Goal: Task Accomplishment & Management: Use online tool/utility

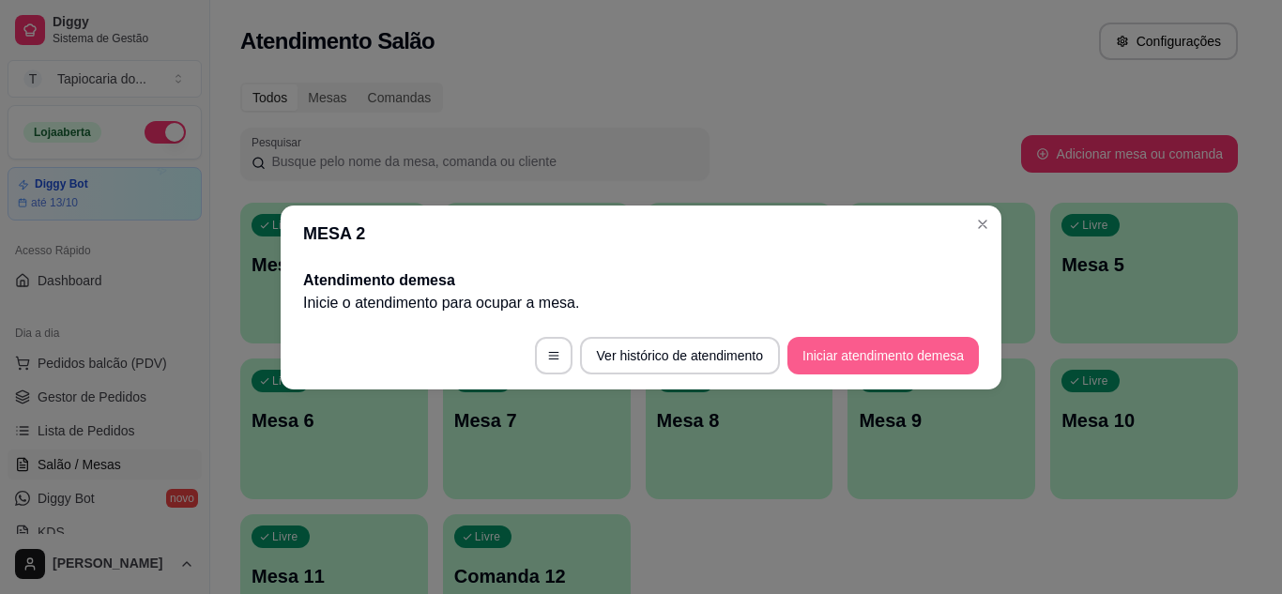
click at [849, 358] on button "Iniciar atendimento de mesa" at bounding box center [883, 356] width 191 height 38
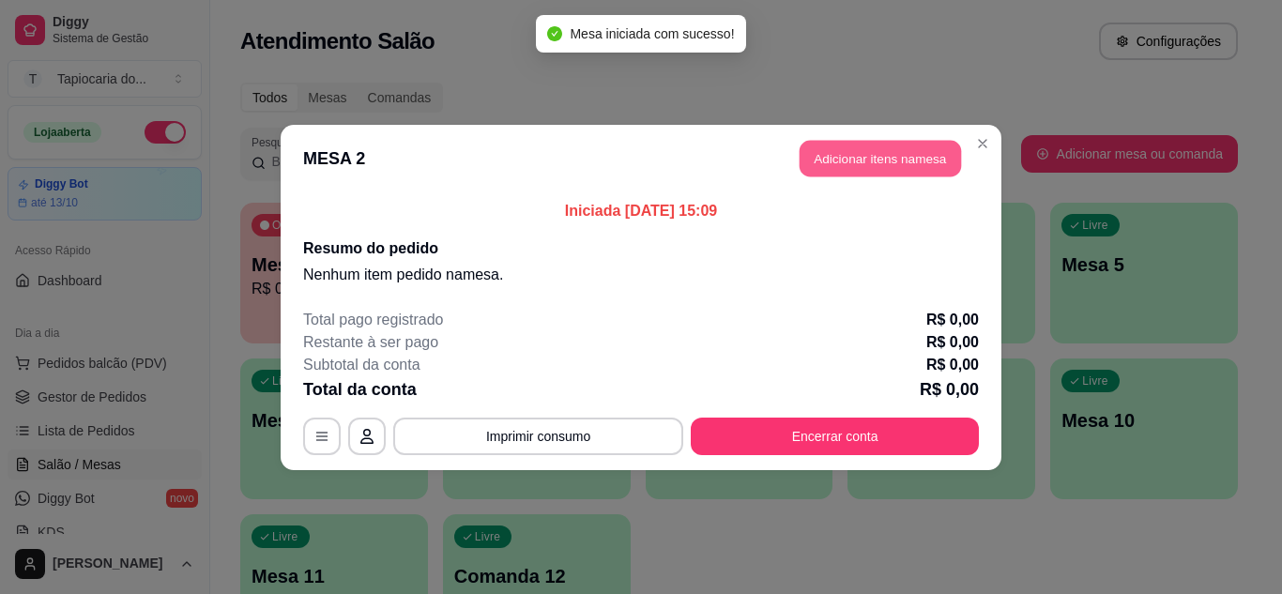
click at [854, 161] on button "Adicionar itens na mesa" at bounding box center [880, 158] width 161 height 37
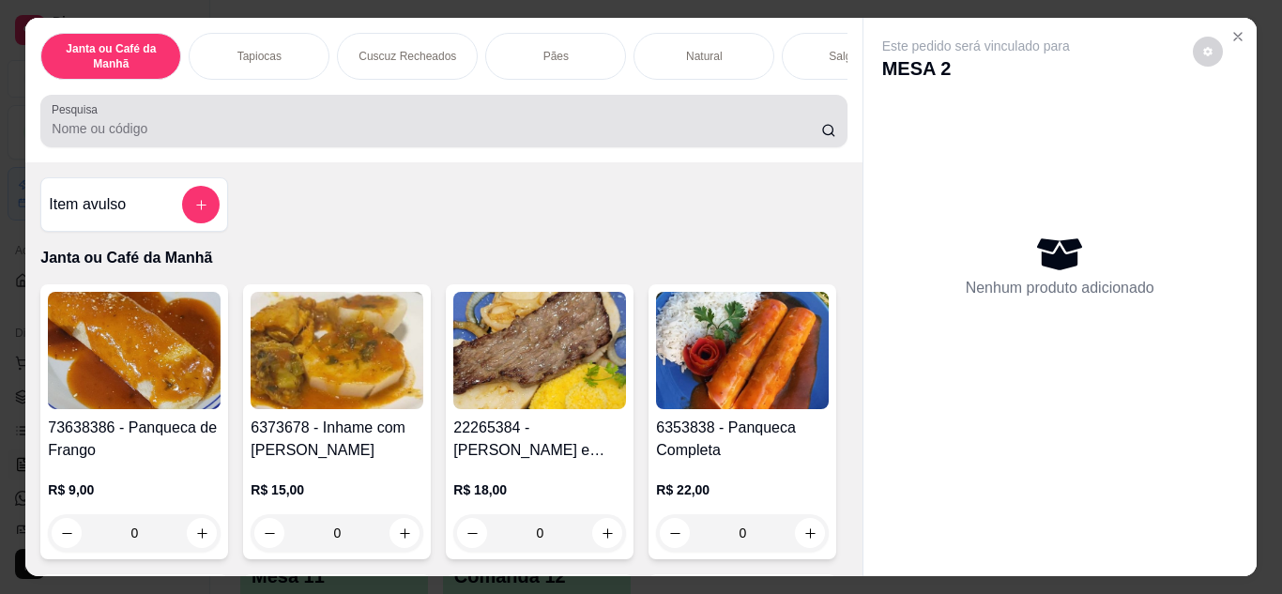
click at [636, 137] on input "Pesquisa" at bounding box center [437, 128] width 770 height 19
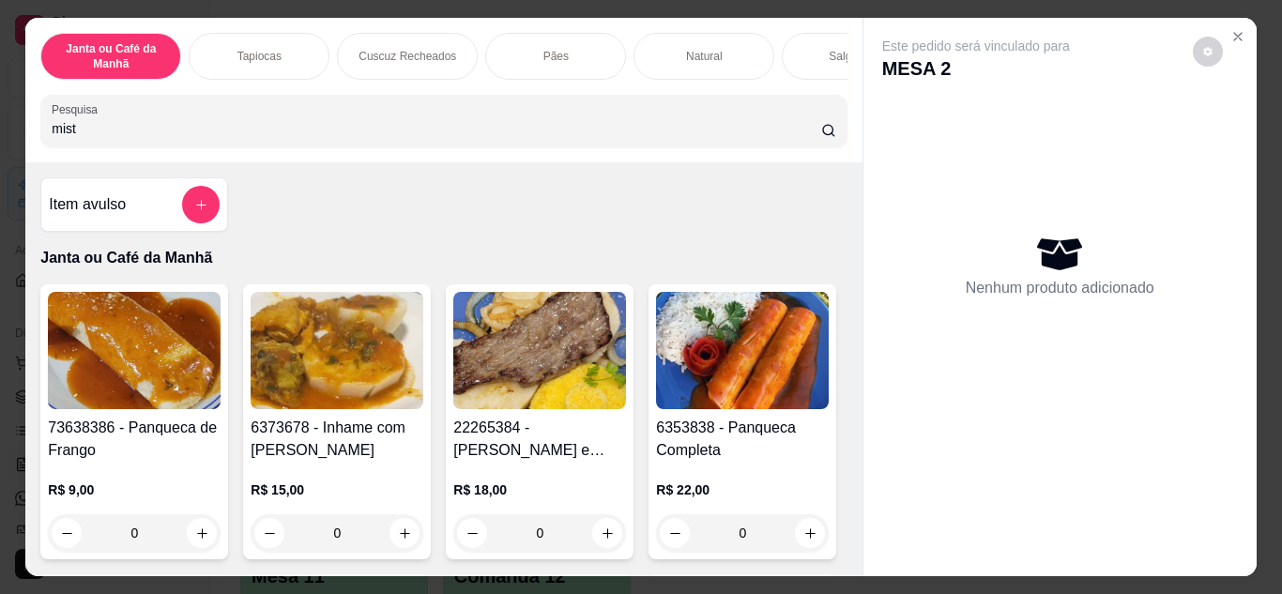
type input "mista"
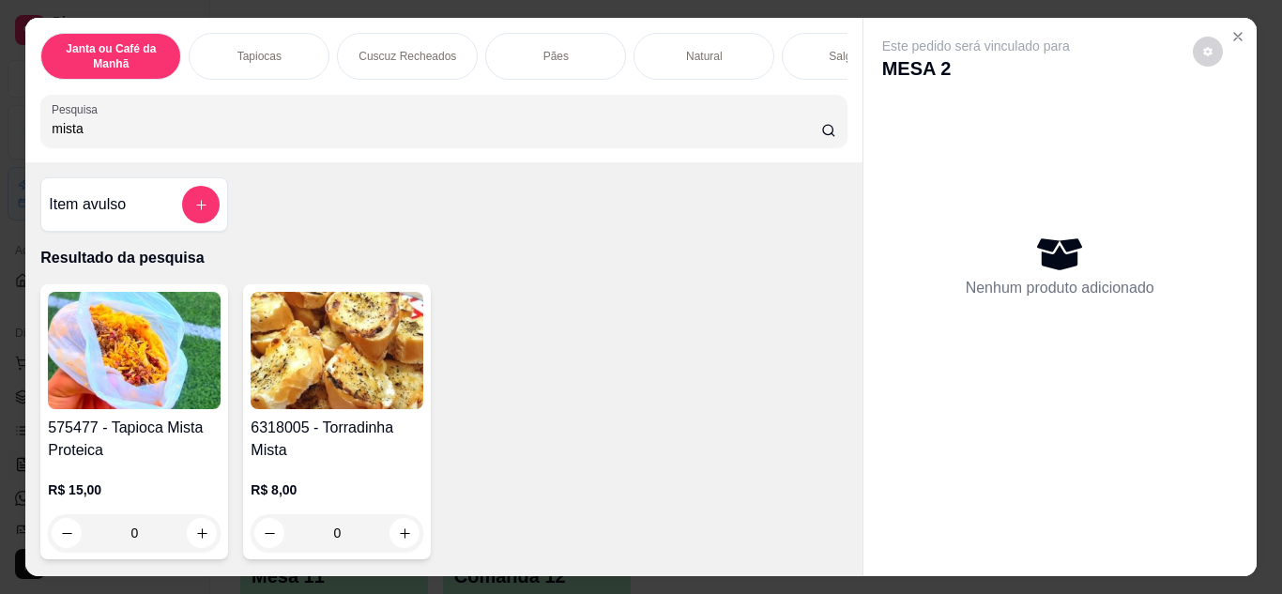
click at [557, 138] on input "mista" at bounding box center [437, 128] width 770 height 19
click at [561, 138] on input "mista" at bounding box center [437, 128] width 770 height 19
click at [1231, 31] on icon "Close" at bounding box center [1238, 36] width 15 height 15
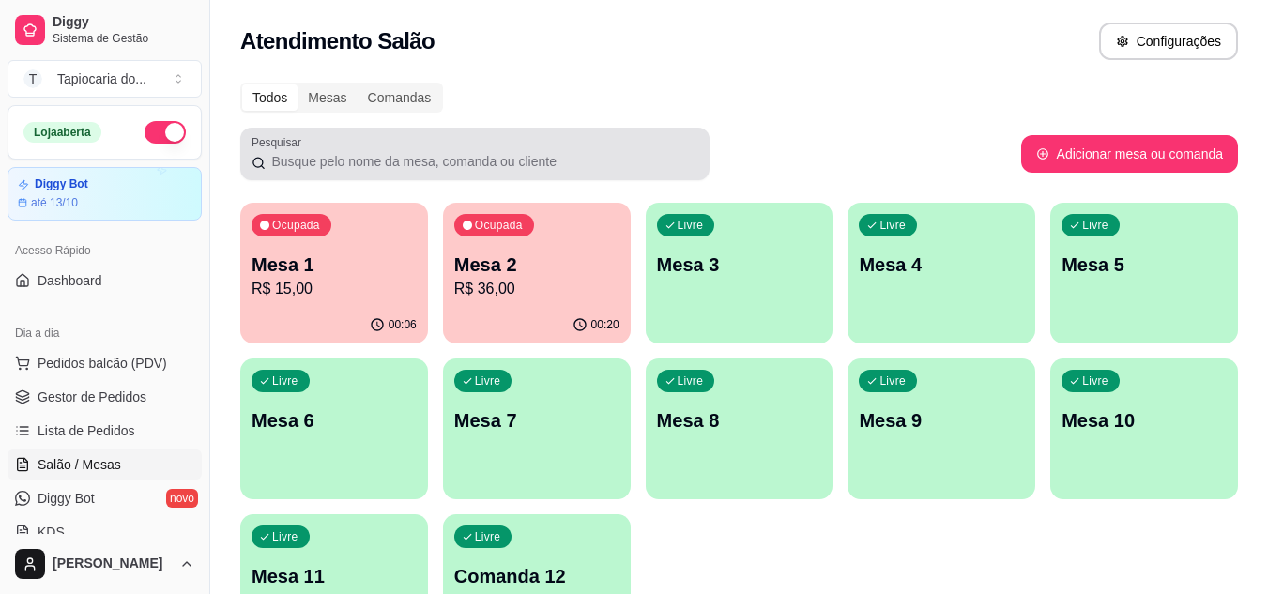
click at [397, 299] on p "R$ 15,00" at bounding box center [334, 289] width 165 height 23
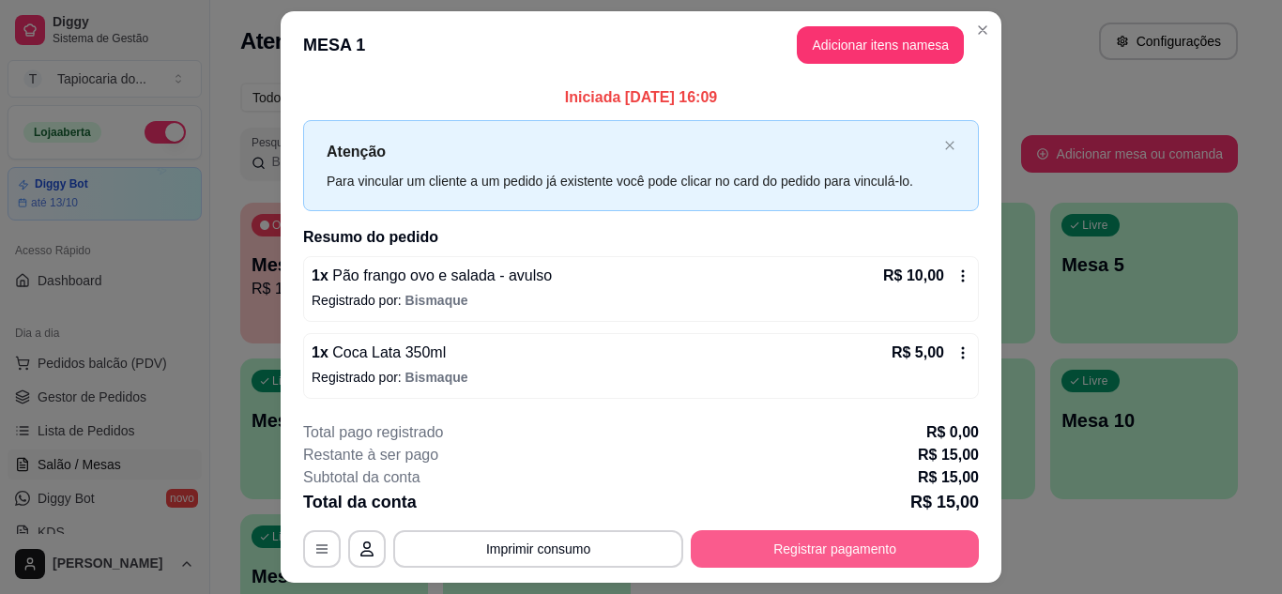
click at [866, 549] on button "Registrar pagamento" at bounding box center [835, 549] width 288 height 38
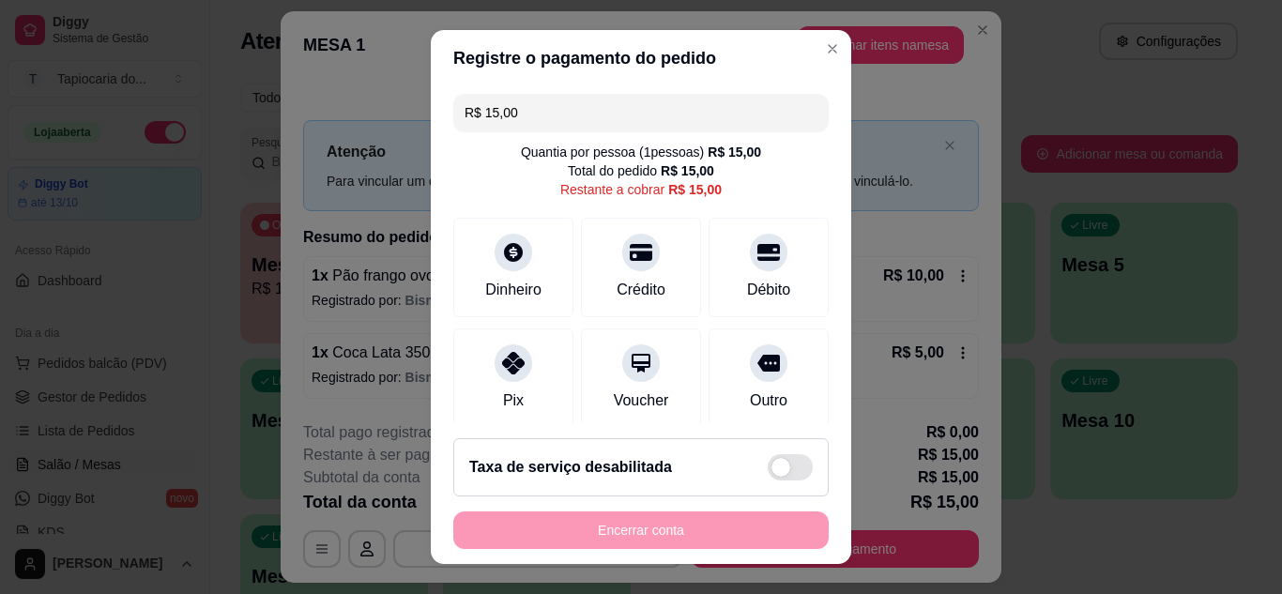
scroll to position [94, 0]
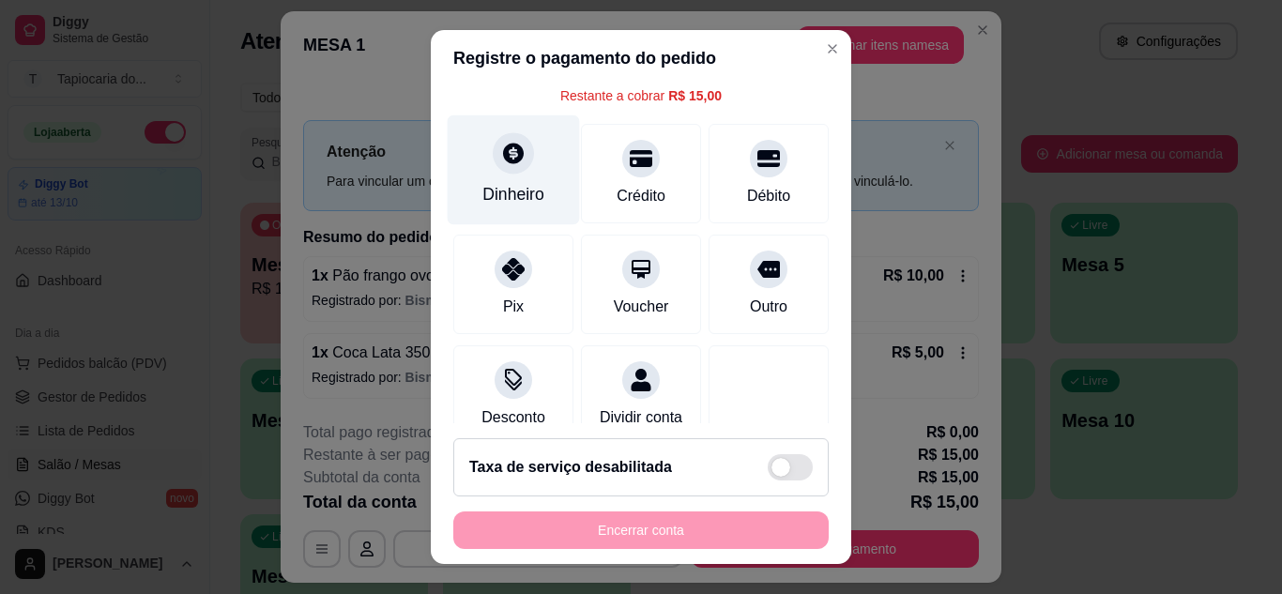
click at [523, 183] on div "Dinheiro" at bounding box center [513, 194] width 62 height 24
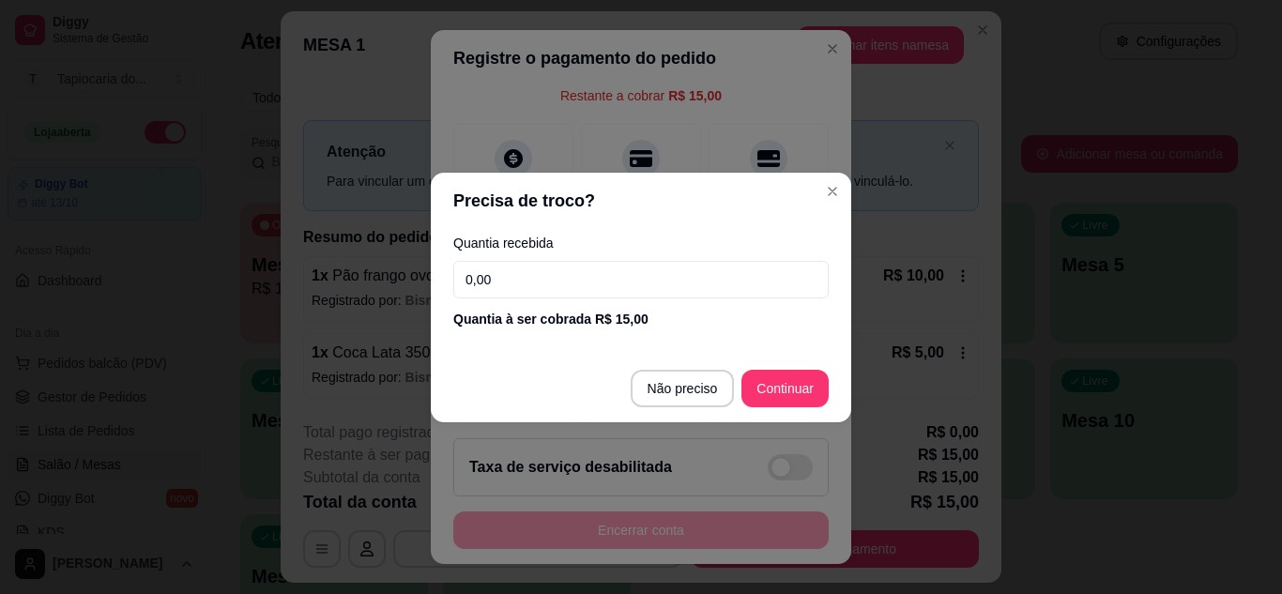
click at [556, 281] on input "0,00" at bounding box center [640, 280] width 375 height 38
type input "20,00"
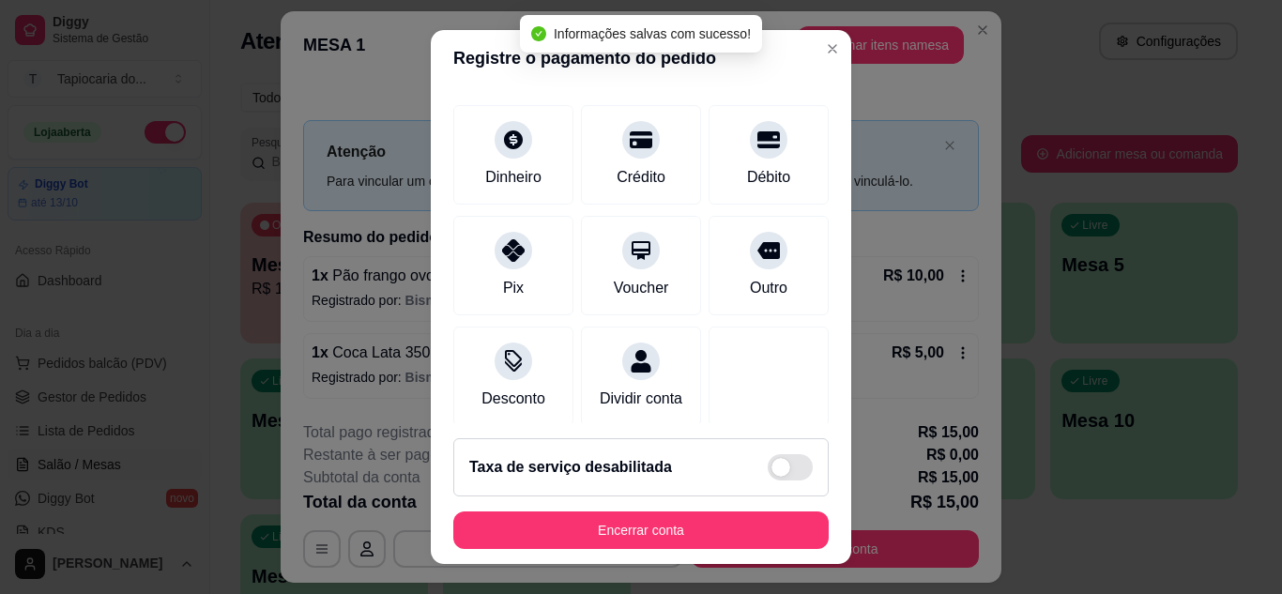
type input "R$ 0,00"
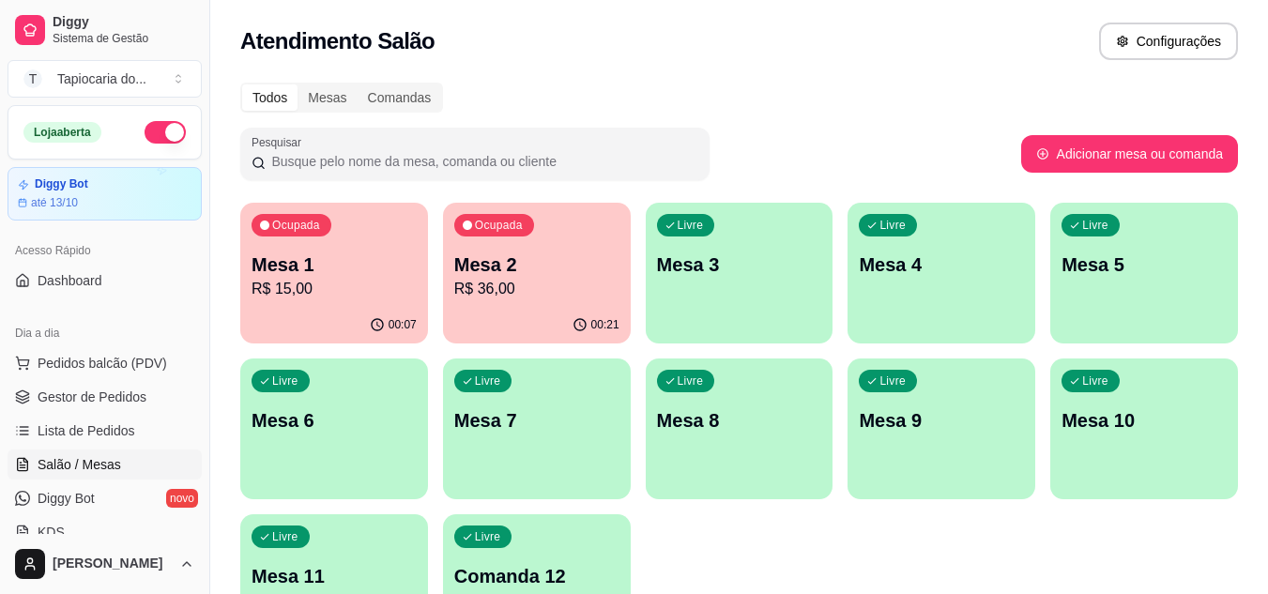
click at [533, 294] on p "R$ 36,00" at bounding box center [536, 289] width 165 height 23
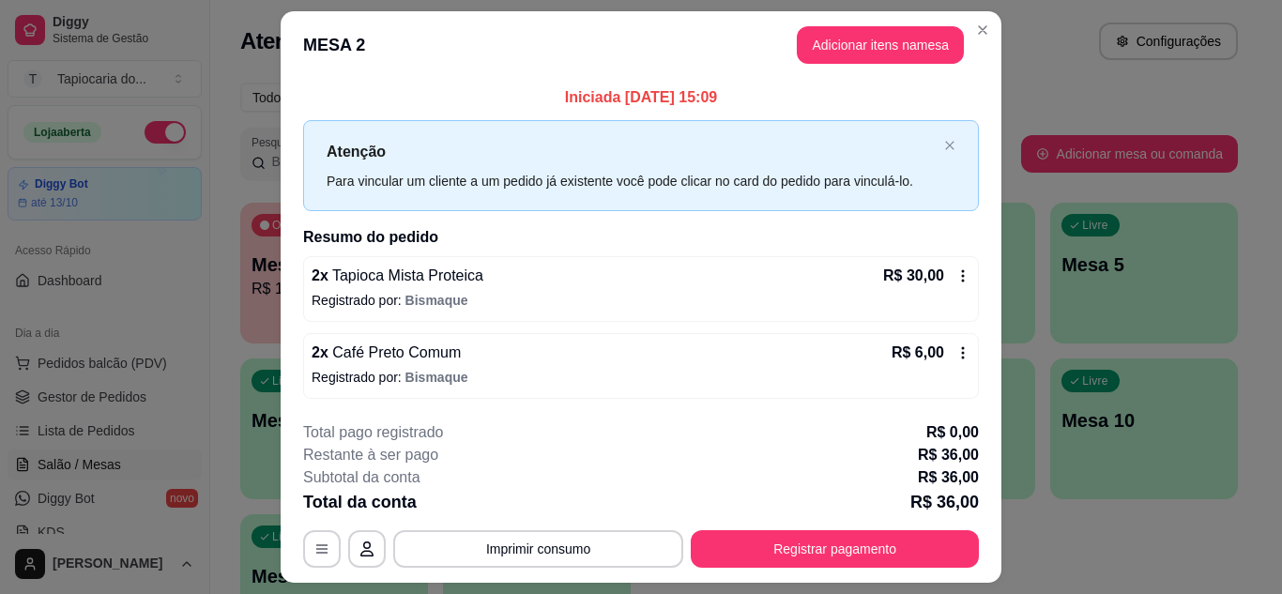
scroll to position [49, 0]
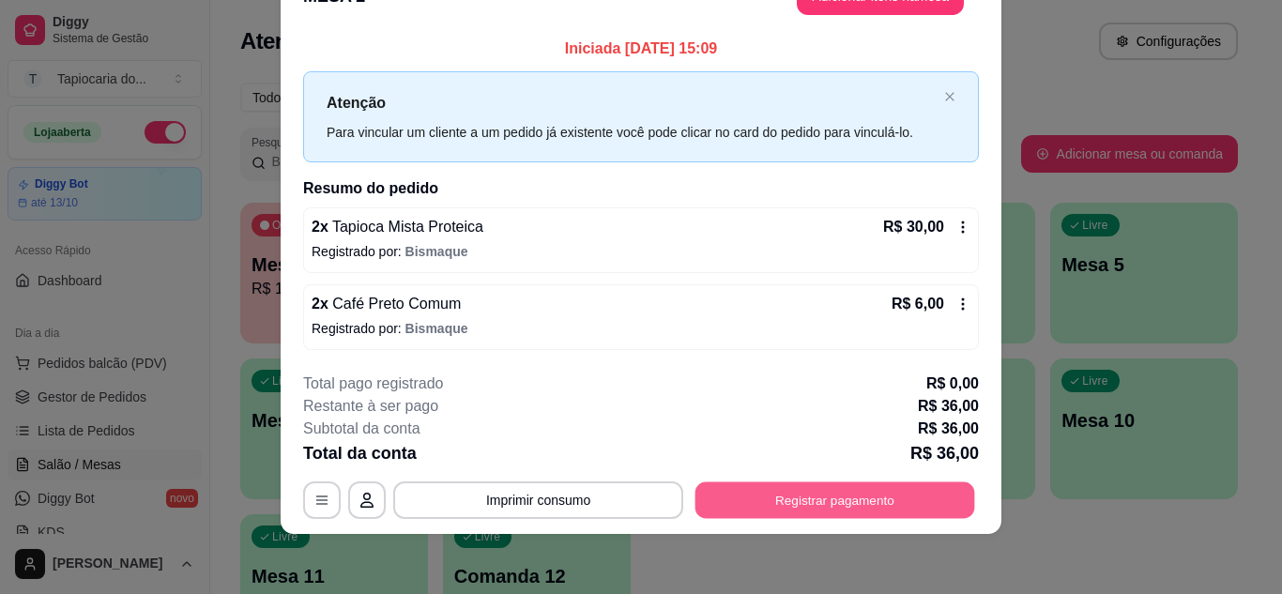
click at [800, 498] on button "Registrar pagamento" at bounding box center [836, 500] width 280 height 37
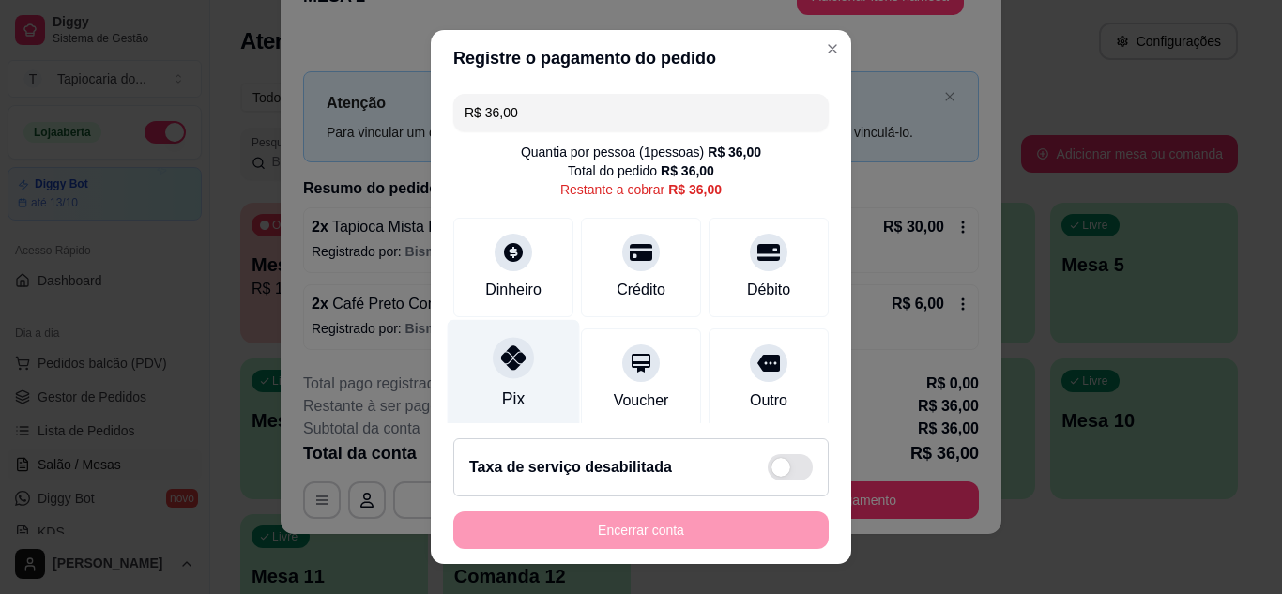
click at [502, 398] on div "Pix" at bounding box center [513, 399] width 23 height 24
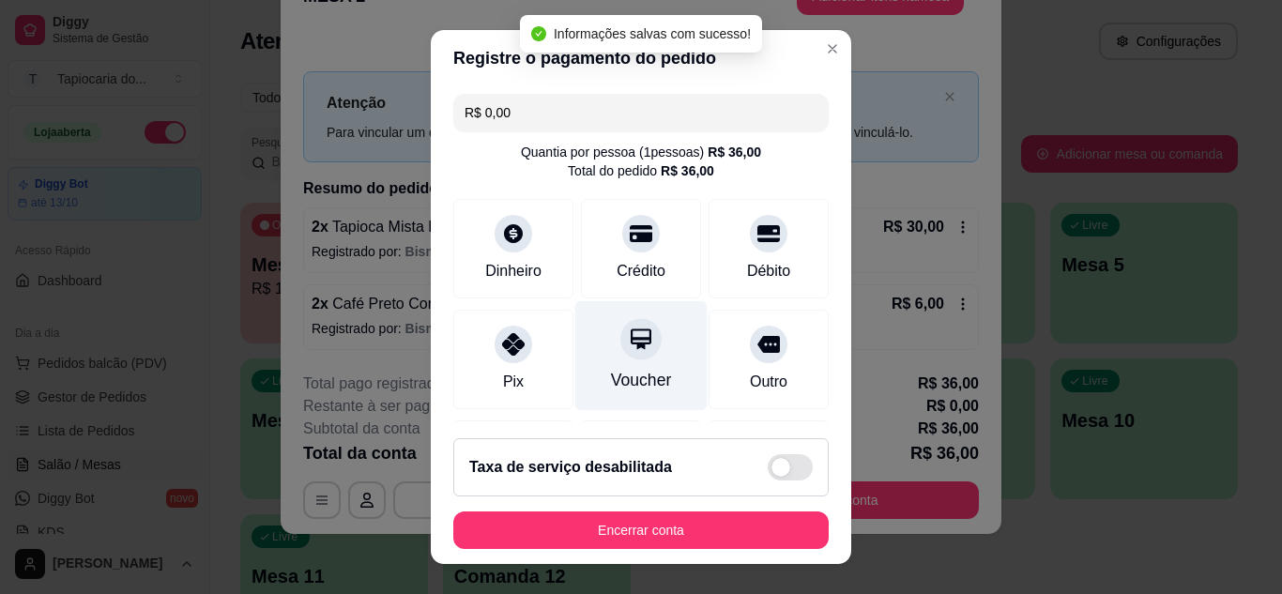
scroll to position [127, 0]
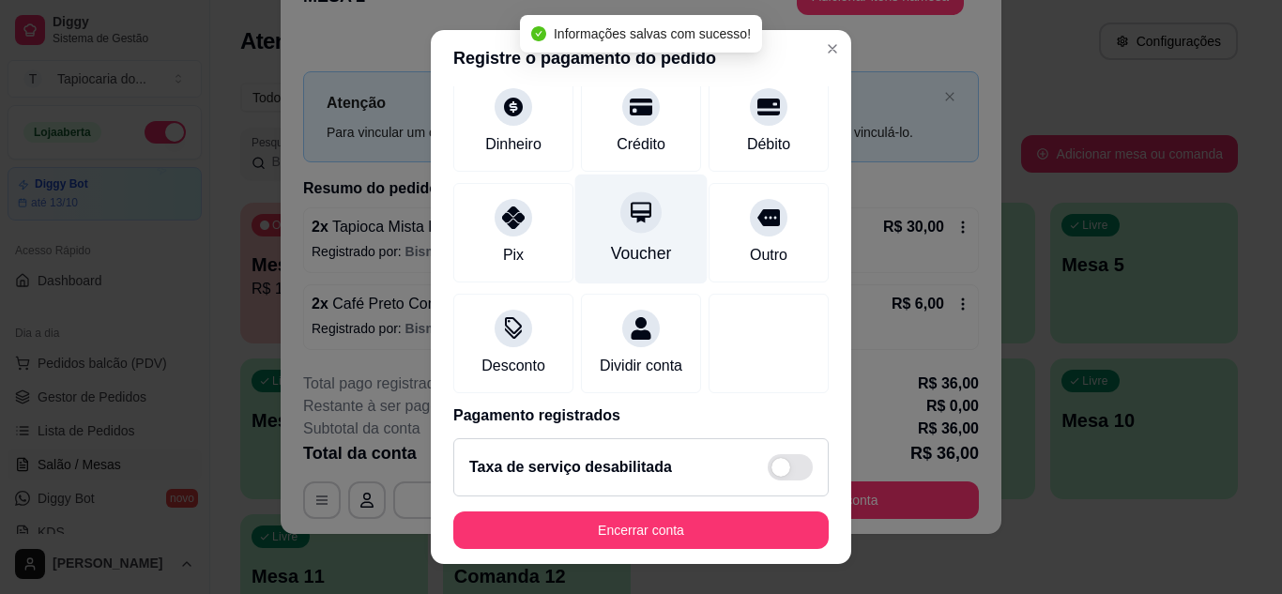
type input "R$ 0,00"
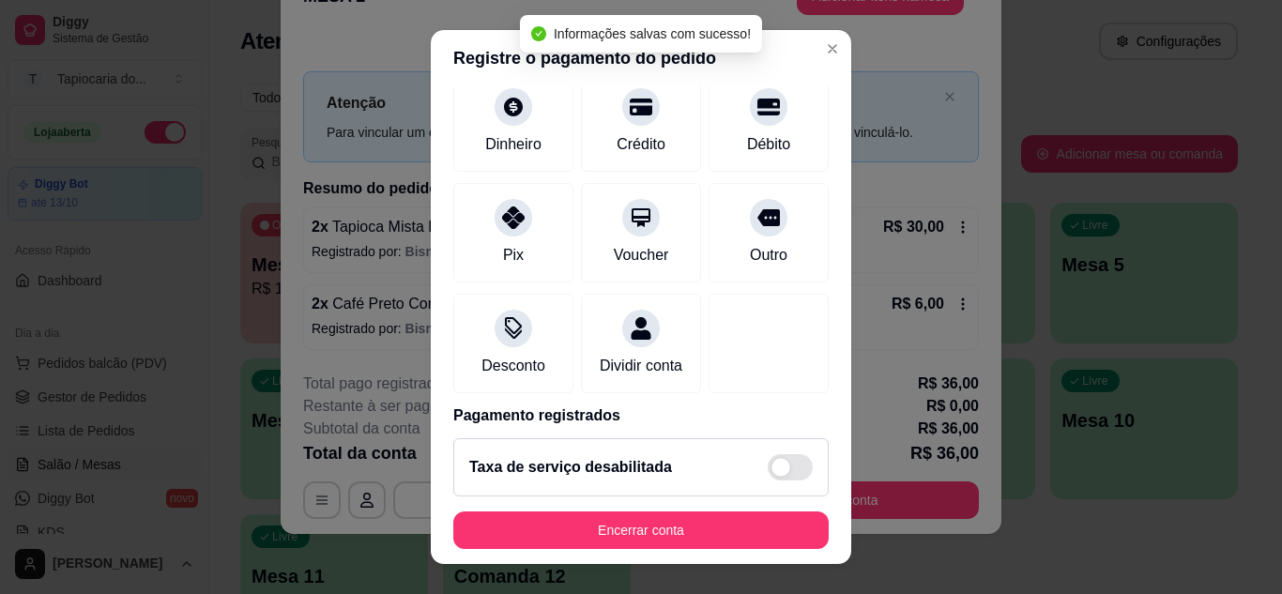
scroll to position [30, 0]
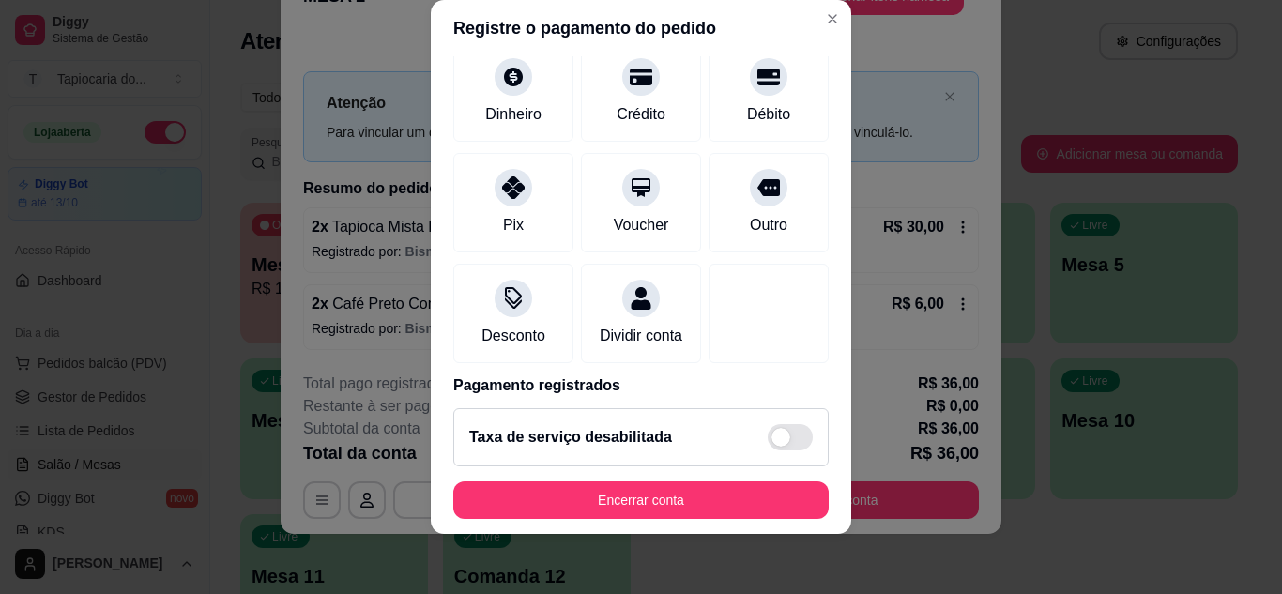
click at [668, 521] on footer "Taxa de serviço desabilitada Encerrar conta" at bounding box center [641, 463] width 421 height 141
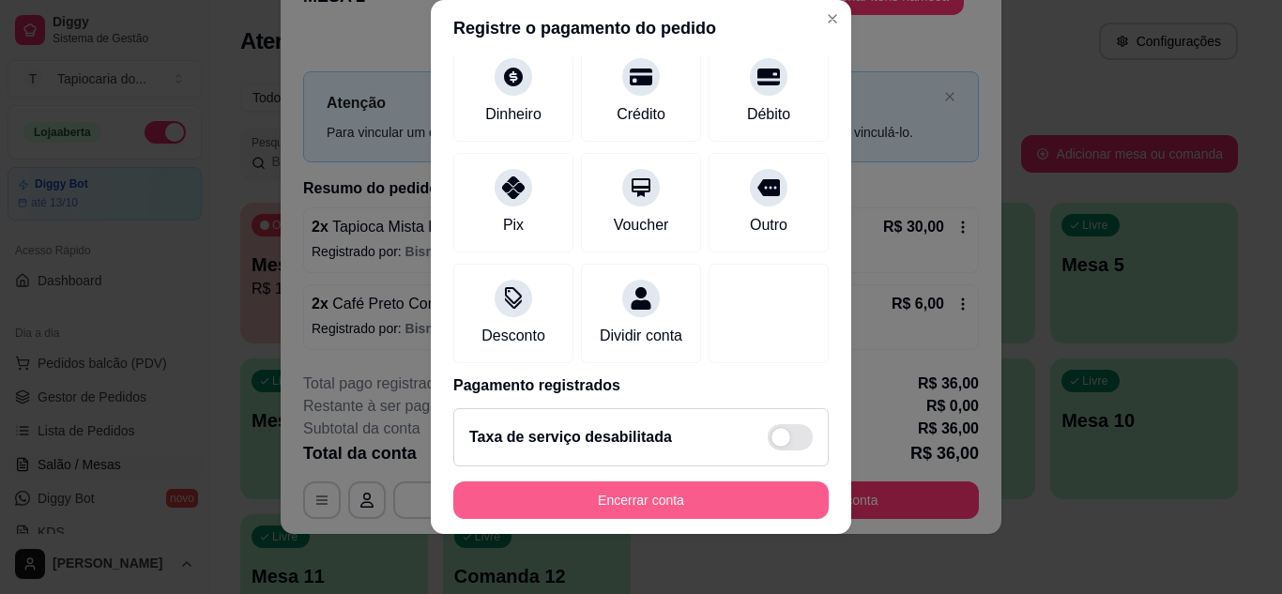
click at [714, 513] on button "Encerrar conta" at bounding box center [640, 501] width 375 height 38
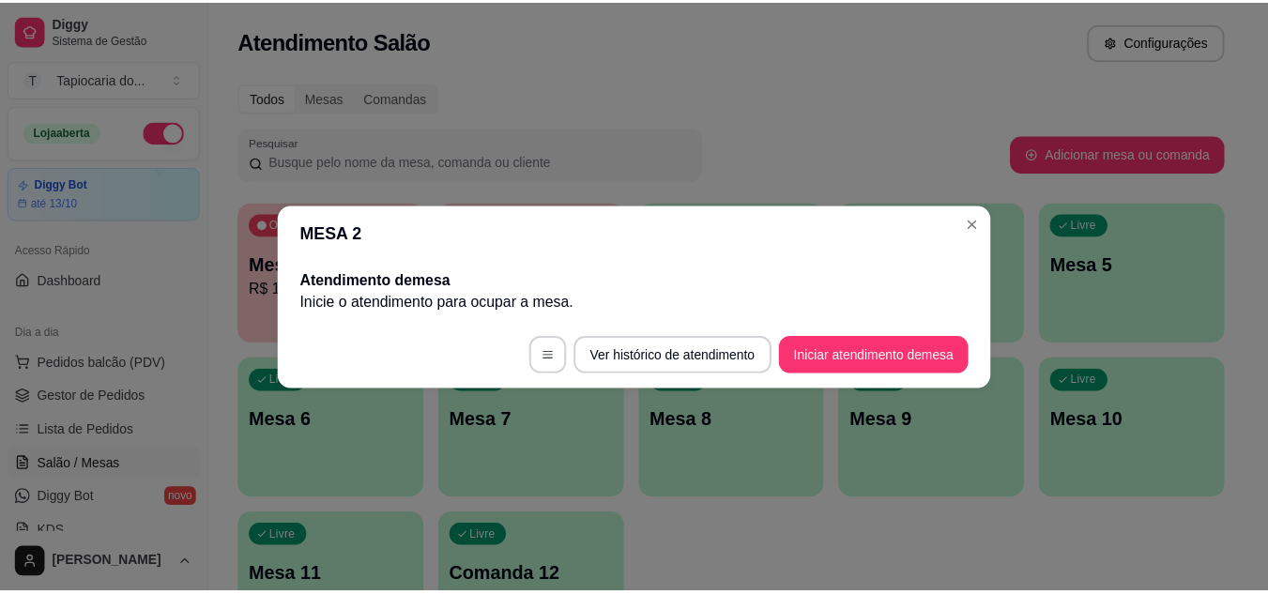
scroll to position [0, 0]
